Goal: Information Seeking & Learning: Learn about a topic

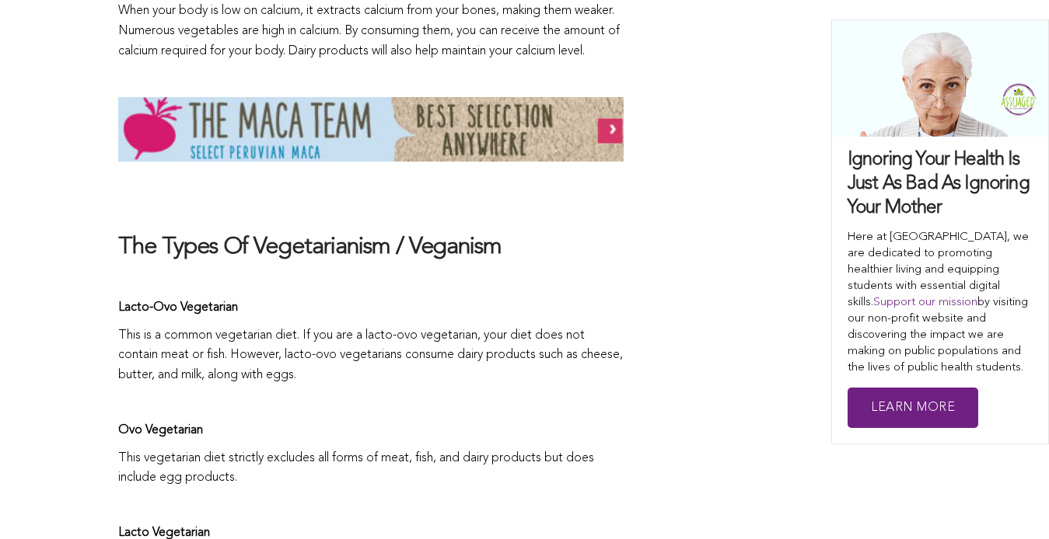
scroll to position [2120, 0]
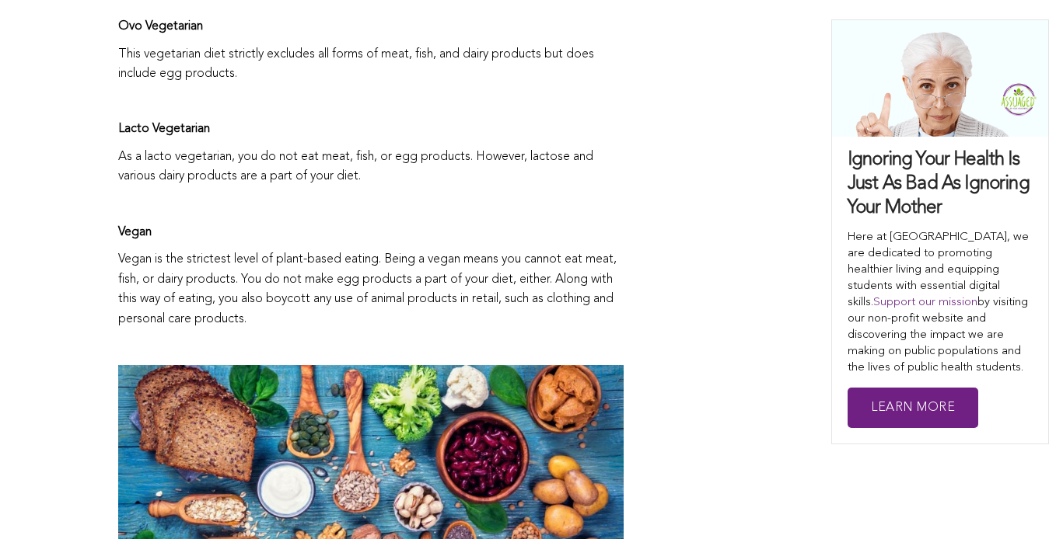
scroll to position [2525, 0]
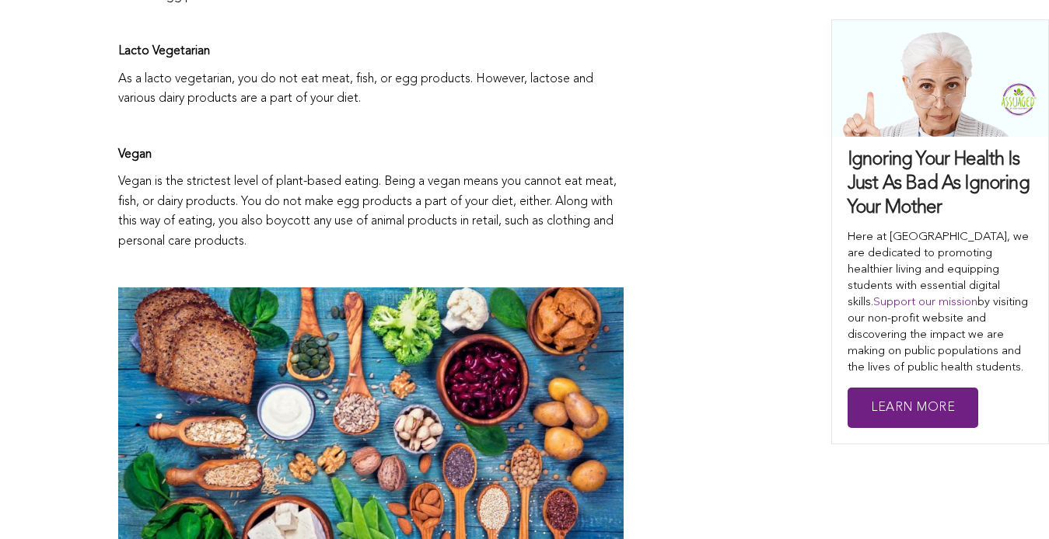
scroll to position [2606, 0]
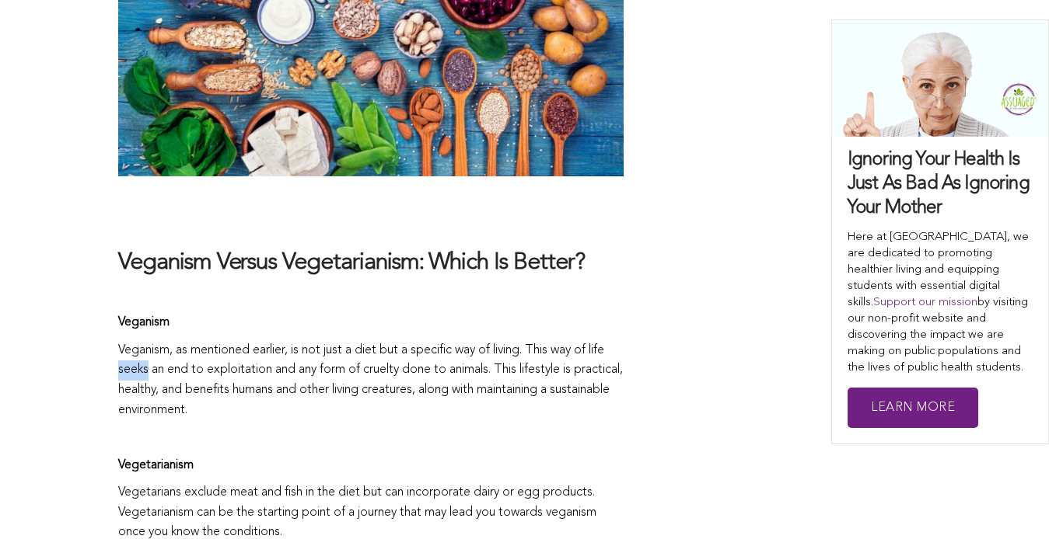
scroll to position [3003, 0]
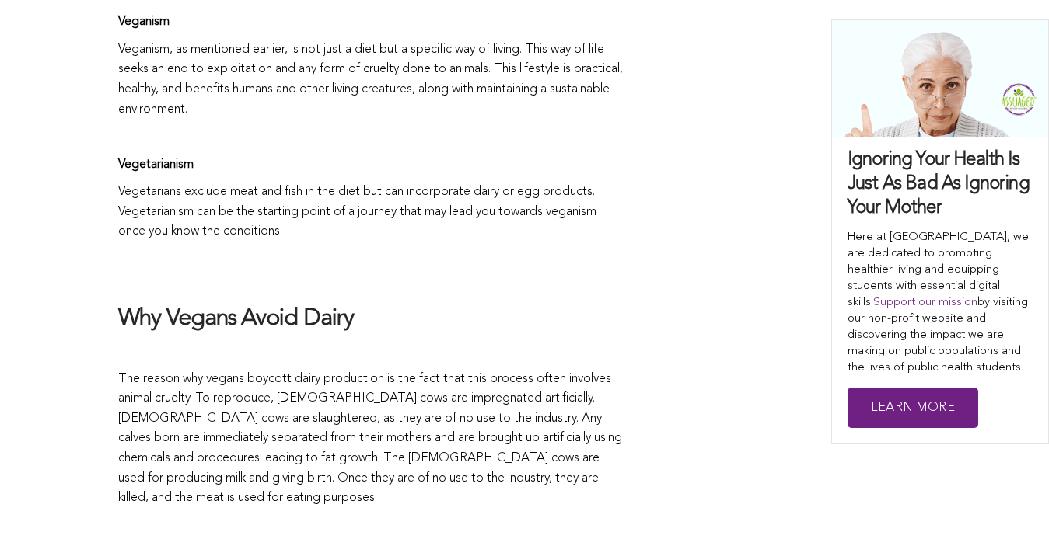
scroll to position [3305, 0]
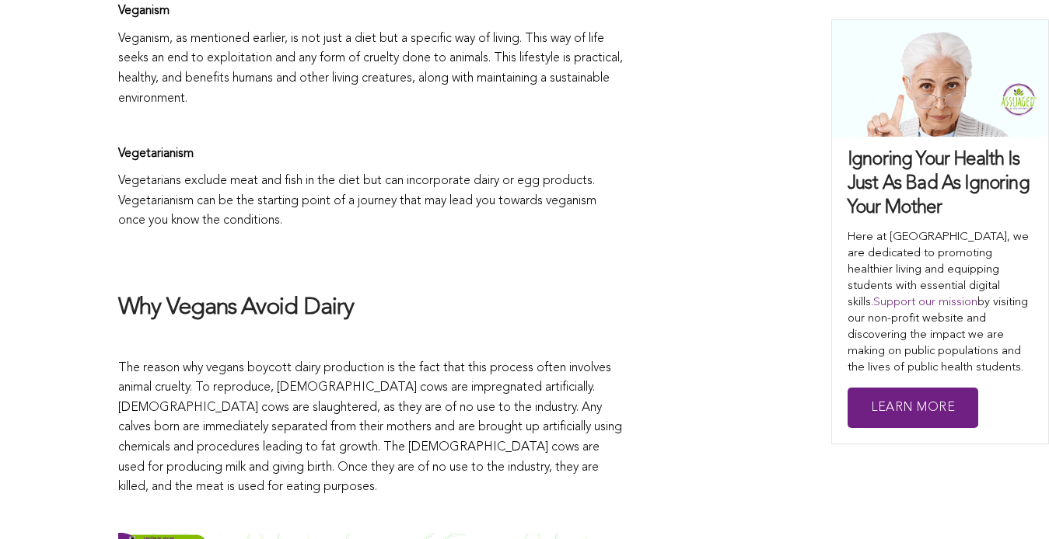
click at [42, 385] on div "CONTRIBUTORS Assuaged Ⓥ Aficionados Share this Being a vegetarian or a vegan is…" at bounding box center [524, 475] width 1049 height 6103
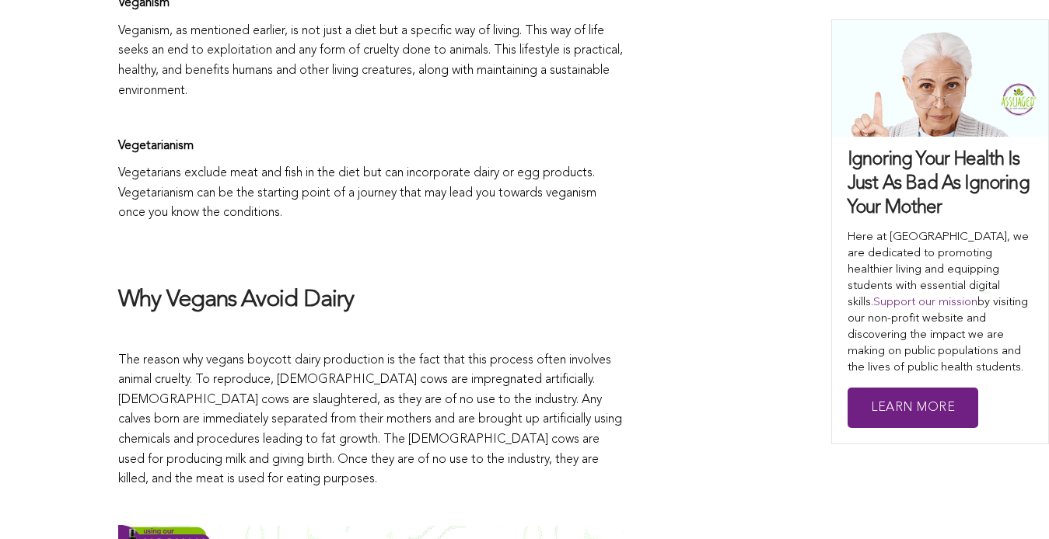
scroll to position [3314, 0]
click at [17, 356] on div "CONTRIBUTORS Assuaged Ⓥ Aficionados Share this Being a vegetarian or a vegan is…" at bounding box center [524, 466] width 1049 height 6103
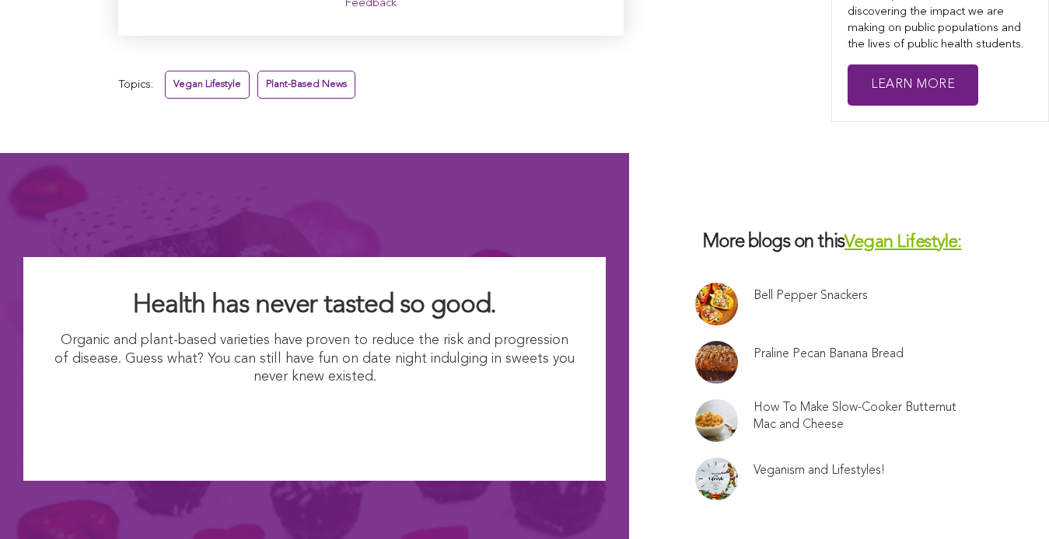
scroll to position [8360, 0]
